Goal: Task Accomplishment & Management: Manage account settings

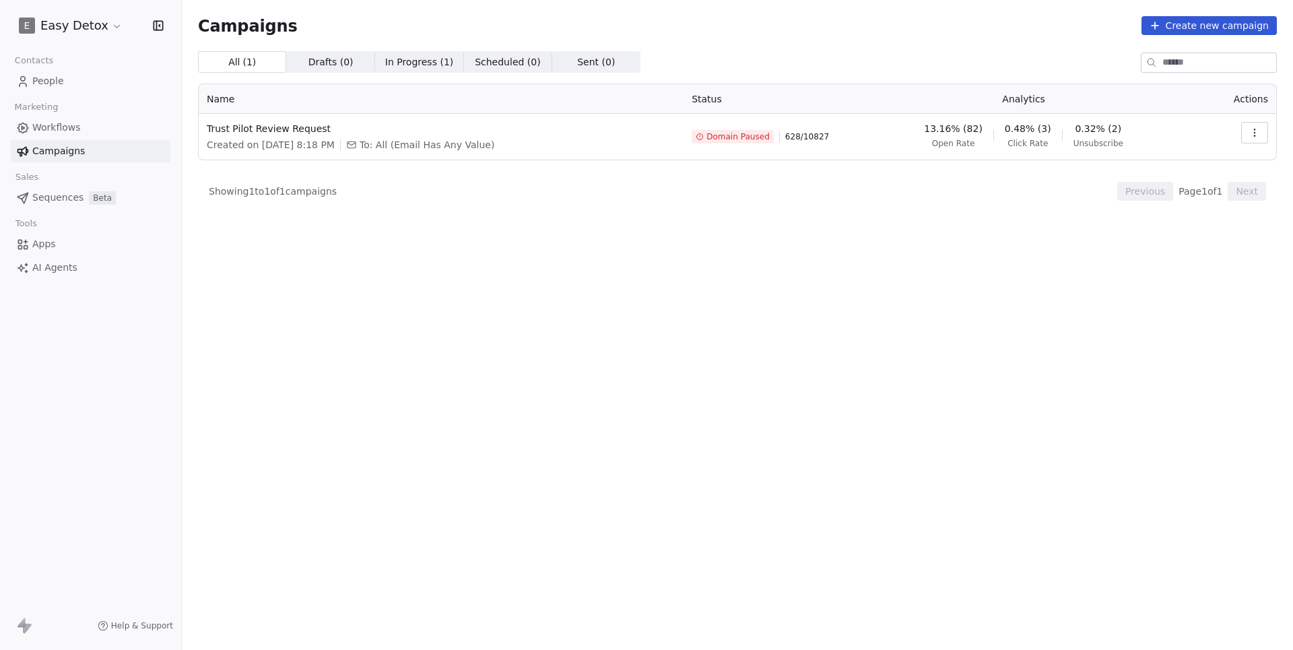
click at [88, 23] on html "E Easy Detox Contacts People Marketing Workflows Campaigns Sales Sequences Beta…" at bounding box center [646, 325] width 1293 height 650
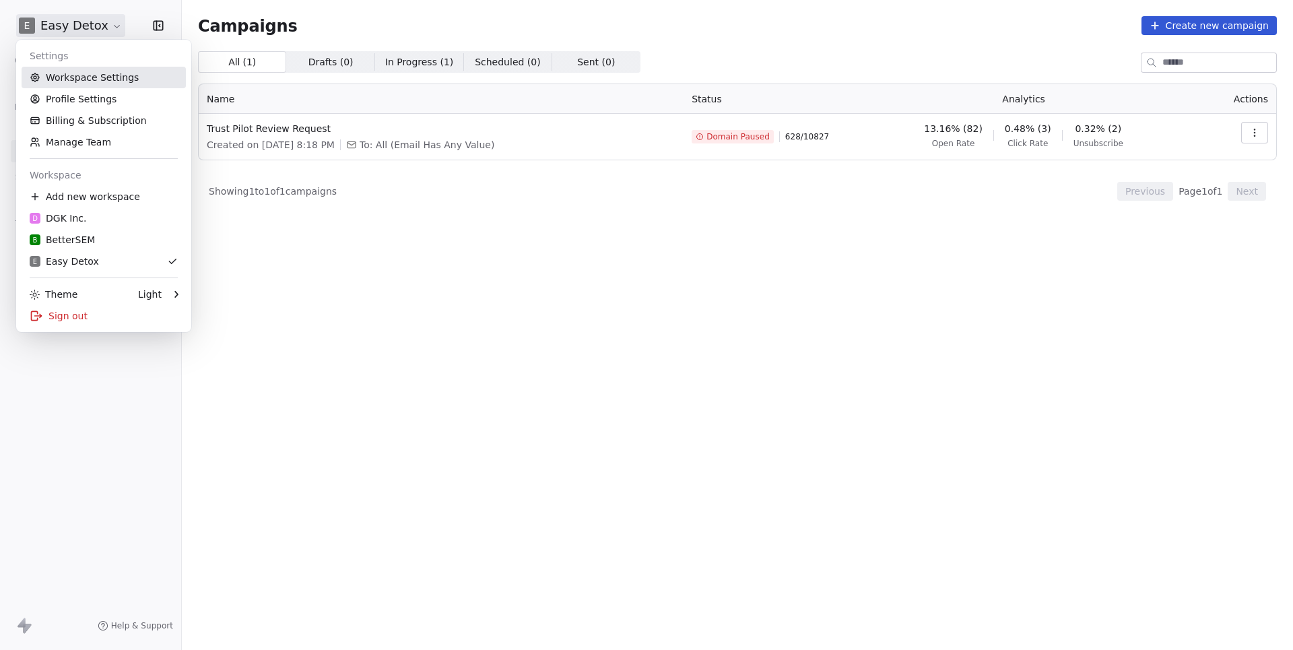
click at [95, 84] on link "Workspace Settings" at bounding box center [104, 78] width 164 height 22
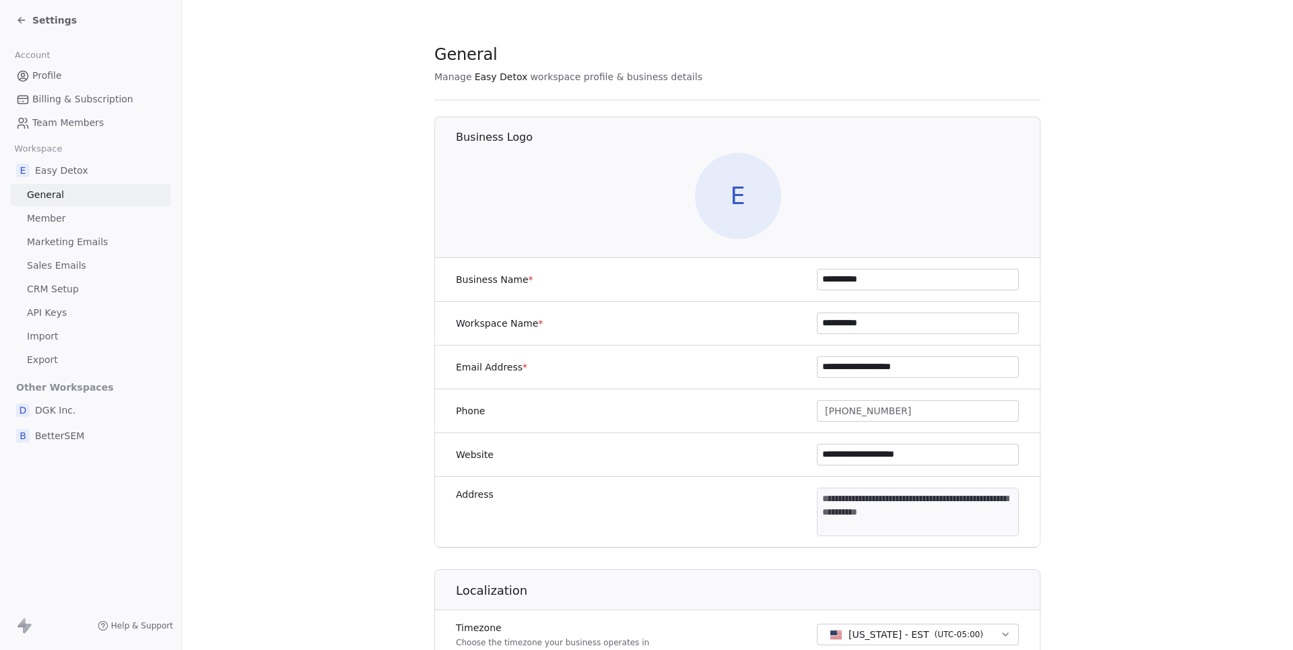
click at [74, 238] on span "Marketing Emails" at bounding box center [67, 242] width 81 height 14
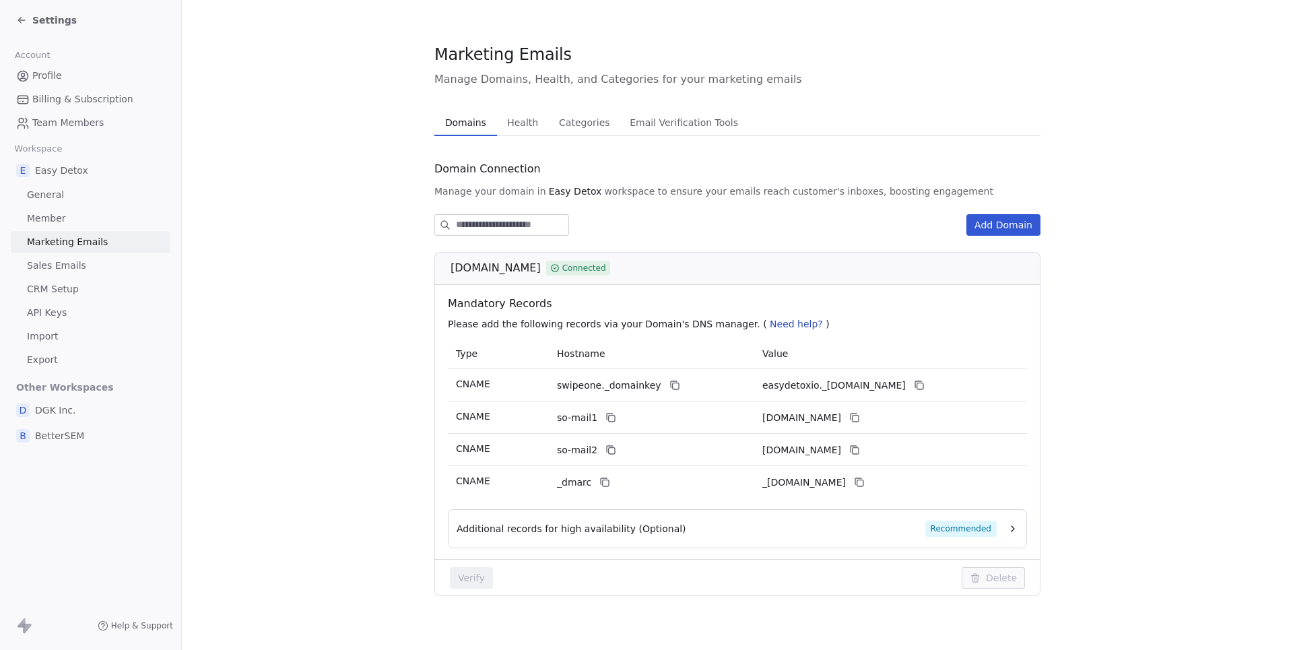
click at [510, 125] on span "Health" at bounding box center [523, 122] width 42 height 19
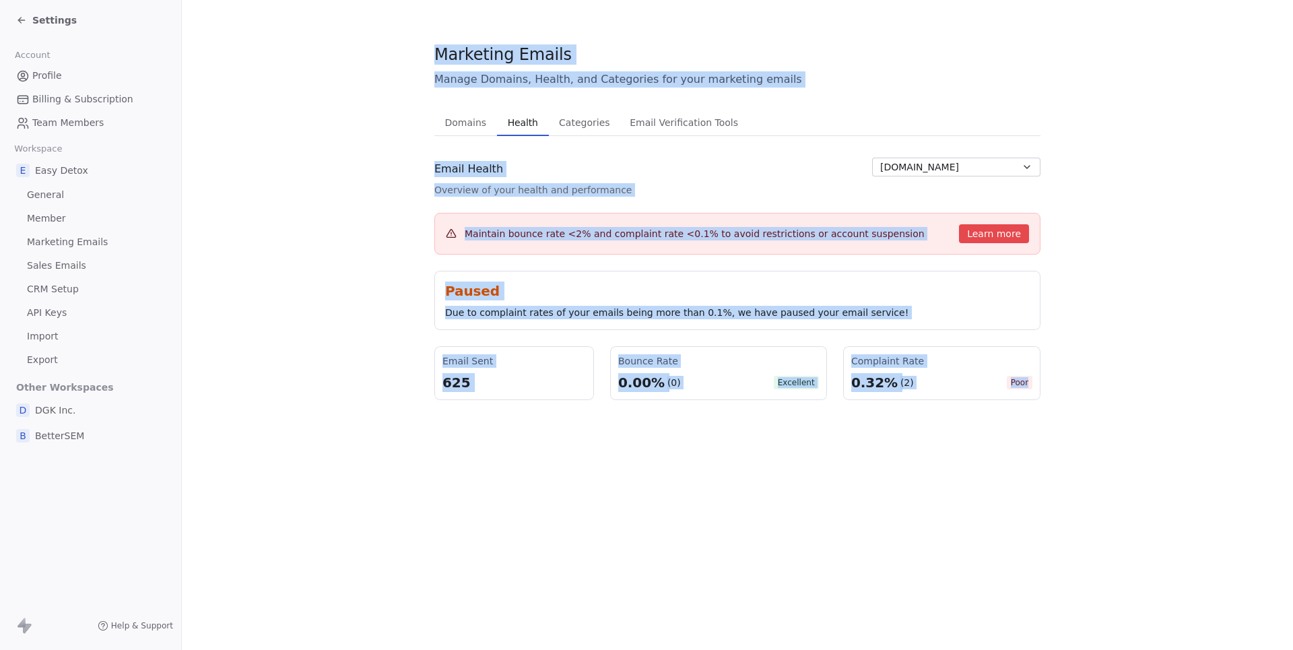
drag, startPoint x: 432, startPoint y: 47, endPoint x: 1091, endPoint y: 399, distance: 747.3
click at [1091, 399] on section "Marketing Emails Manage Domains, Health, and Categories for your marketing emai…" at bounding box center [737, 221] width 1111 height 443
copy div "Marketing Emails Manage Domains, Health, and Categories for your marketing emai…"
click at [366, 265] on section "Marketing Emails Manage Domains, Health, and Categories for your marketing emai…" at bounding box center [737, 221] width 1111 height 443
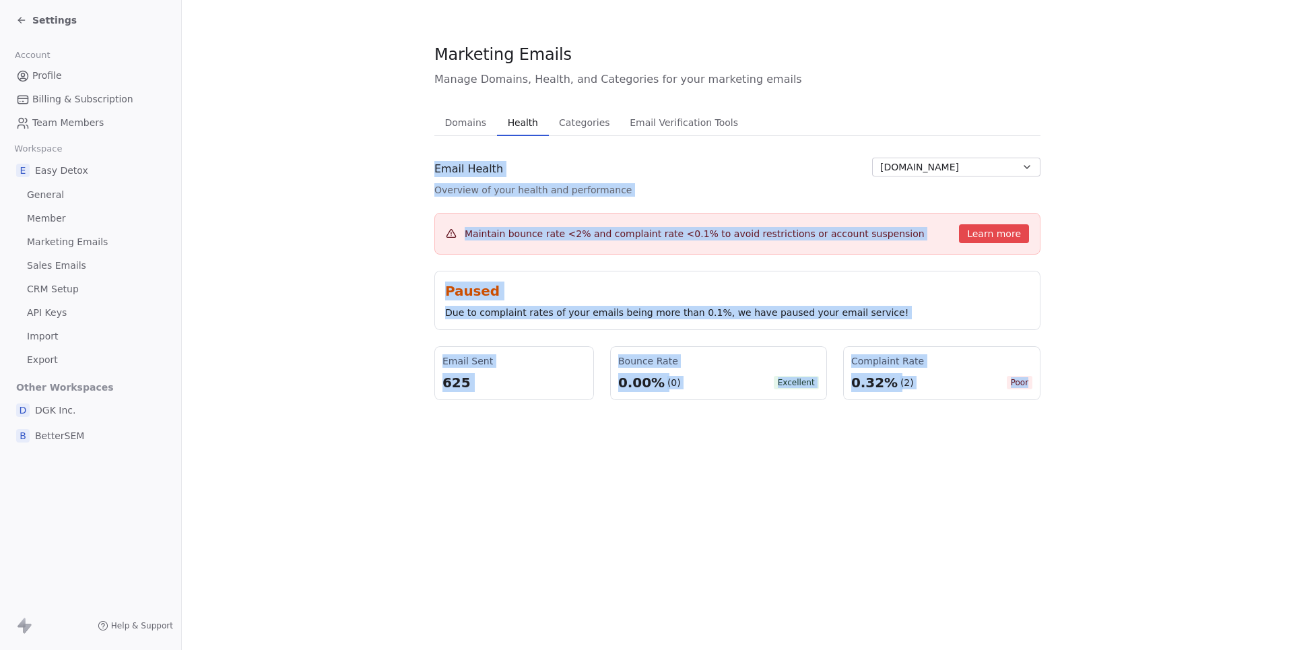
drag, startPoint x: 408, startPoint y: 170, endPoint x: 1186, endPoint y: 494, distance: 843.0
click at [1186, 494] on div "Marketing Emails Manage Domains, Health, and Categories for your marketing emai…" at bounding box center [737, 325] width 1111 height 650
copy div "Email Health Overview of your health and performance easydetox.io Maintain boun…"
click at [582, 531] on div "Marketing Emails Manage Domains, Health, and Categories for your marketing emai…" at bounding box center [737, 325] width 1111 height 650
